Goal: Navigation & Orientation: Find specific page/section

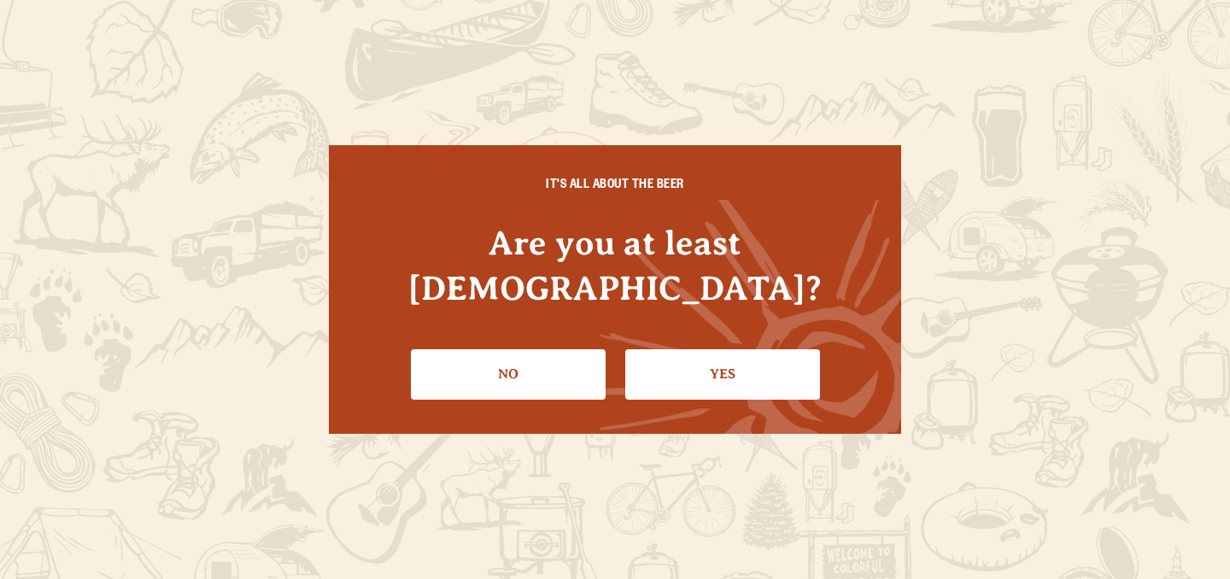
click at [696, 359] on link "Yes" at bounding box center [722, 374] width 195 height 50
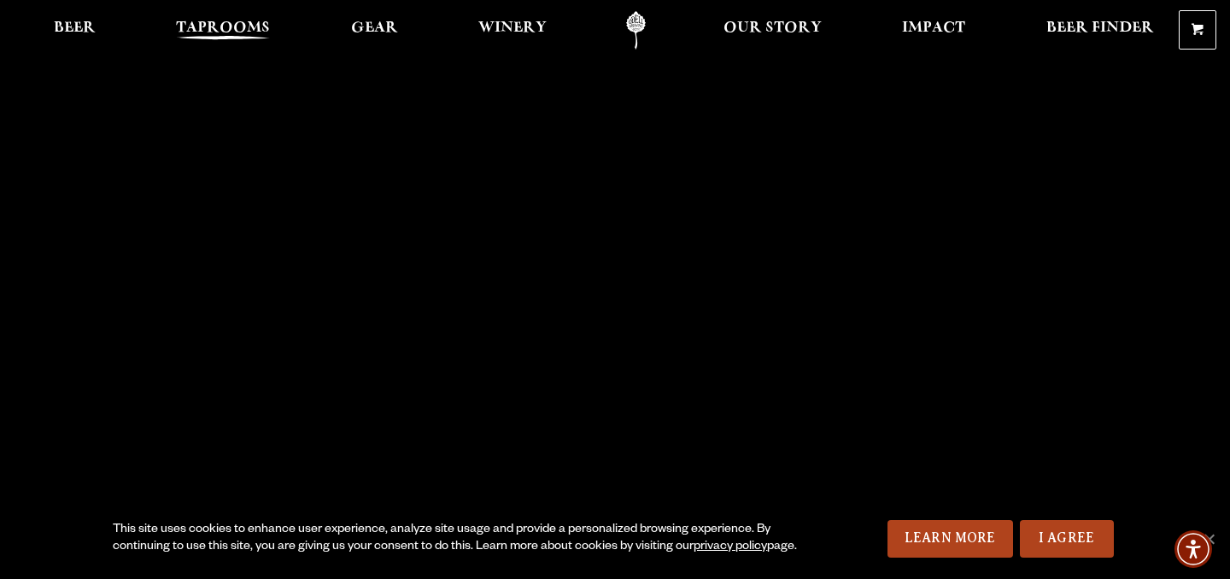
click at [264, 15] on link "Taprooms" at bounding box center [223, 30] width 116 height 38
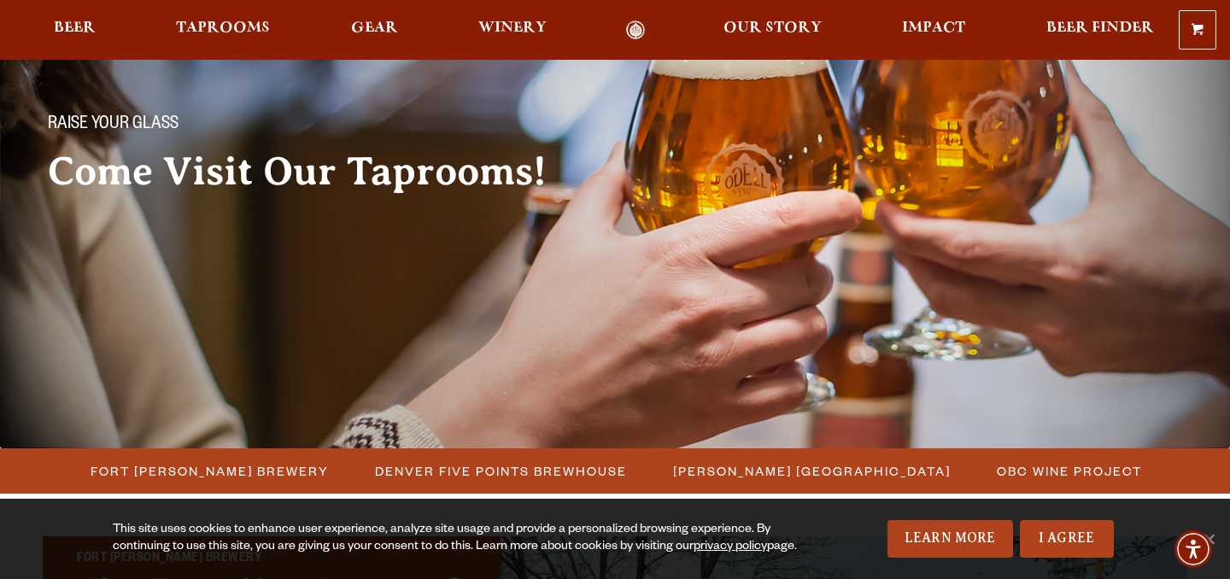
scroll to position [106, 0]
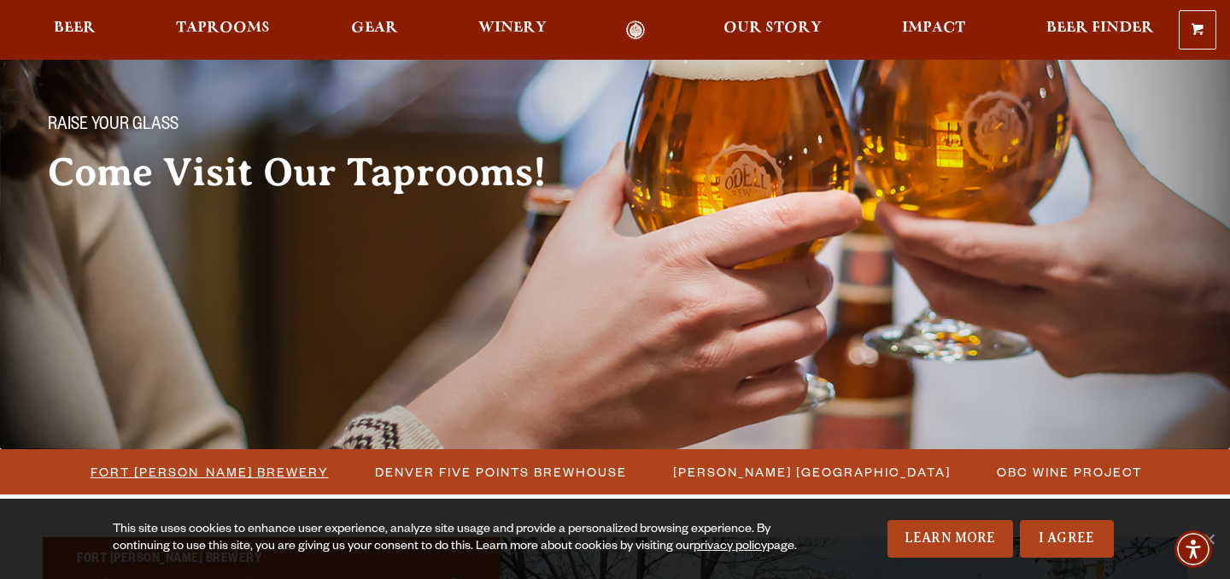
click at [231, 474] on span "Fort [PERSON_NAME] Brewery" at bounding box center [210, 471] width 238 height 25
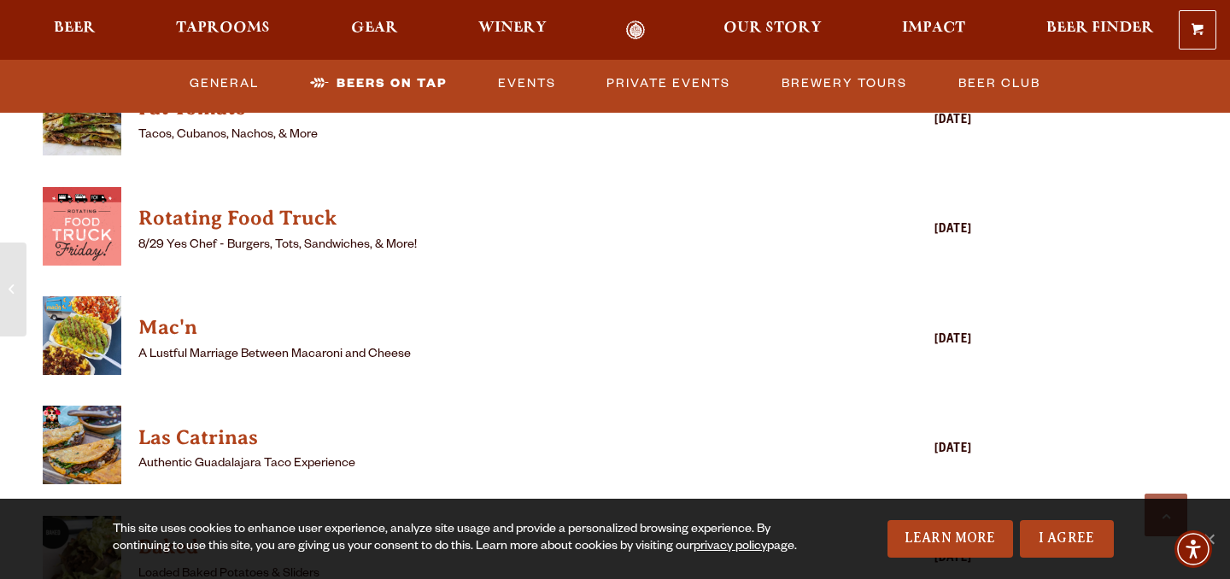
scroll to position [4530, 0]
